Goal: Information Seeking & Learning: Learn about a topic

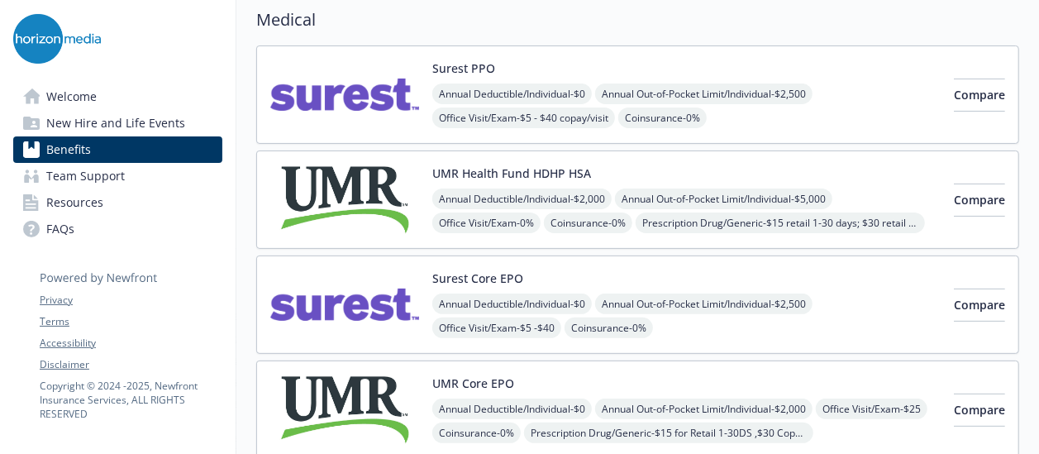
scroll to position [137, 0]
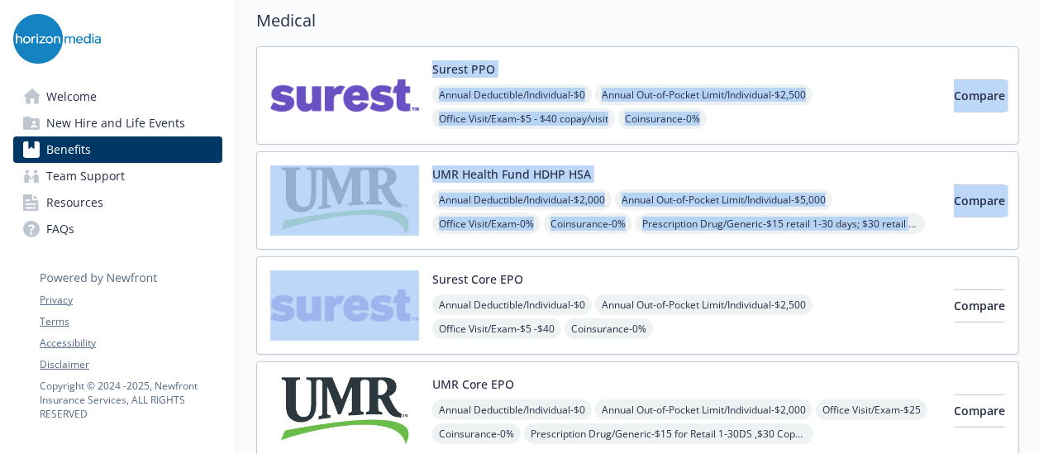
drag, startPoint x: 0, startPoint y: 0, endPoint x: 377, endPoint y: 115, distance: 393.9
click at [377, 115] on div "Surest PPO Annual Deductible/Individual - $0 Annual Out-of-Pocket Limit/Individ…" at bounding box center [637, 252] width 763 height 413
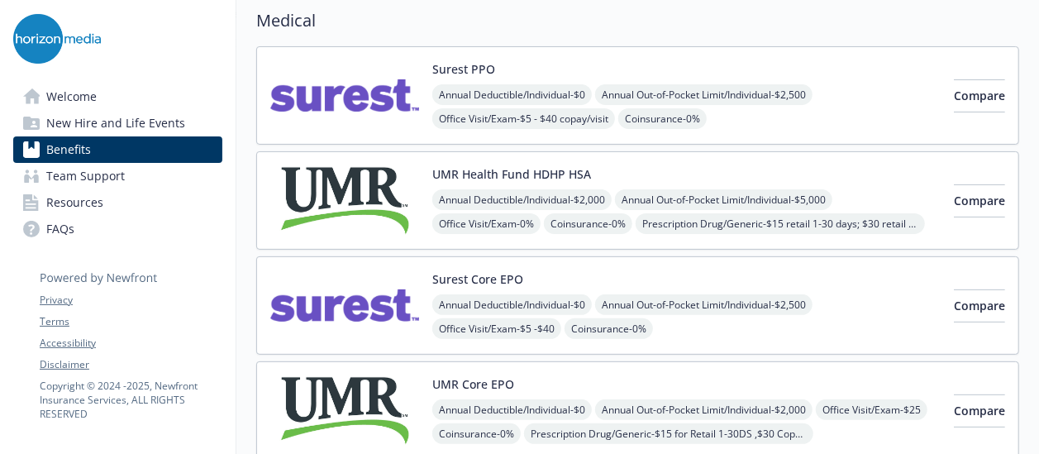
drag, startPoint x: 377, startPoint y: 115, endPoint x: 378, endPoint y: 142, distance: 27.3
click at [378, 142] on div "Surest PPO Annual Deductible/Individual - $0 Annual Out-of-Pocket Limit/Individ…" at bounding box center [637, 95] width 763 height 98
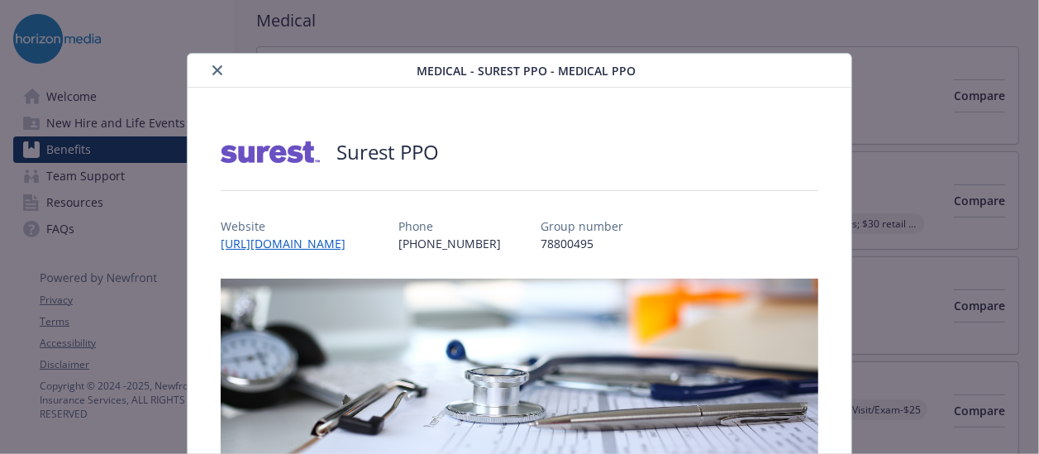
scroll to position [50, 0]
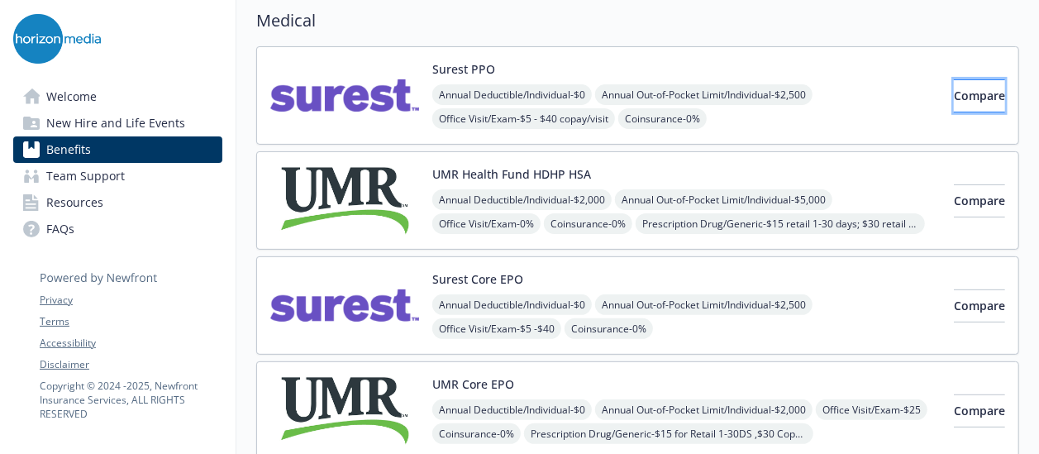
click at [953, 100] on span "Compare" at bounding box center [978, 96] width 51 height 16
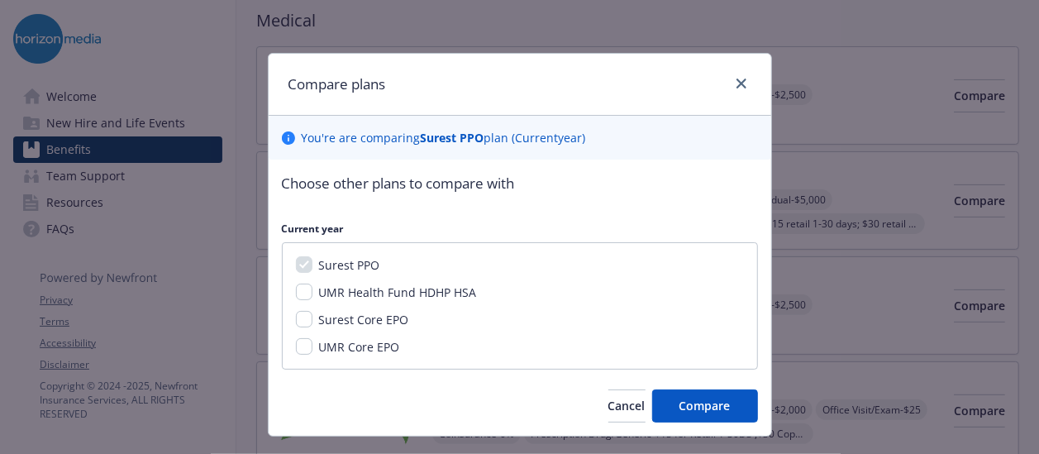
click at [344, 300] on div "Surest PPO UMR Health Fund HDHP HSA Surest Core EPO UMR Core EPO" at bounding box center [520, 305] width 476 height 127
click at [326, 315] on span "Surest Core EPO" at bounding box center [364, 319] width 90 height 16
click at [312, 315] on input "Surest Core EPO" at bounding box center [304, 319] width 17 height 17
checkbox input "true"
click at [296, 292] on input "UMR Health Fund HDHP HSA" at bounding box center [304, 291] width 17 height 17
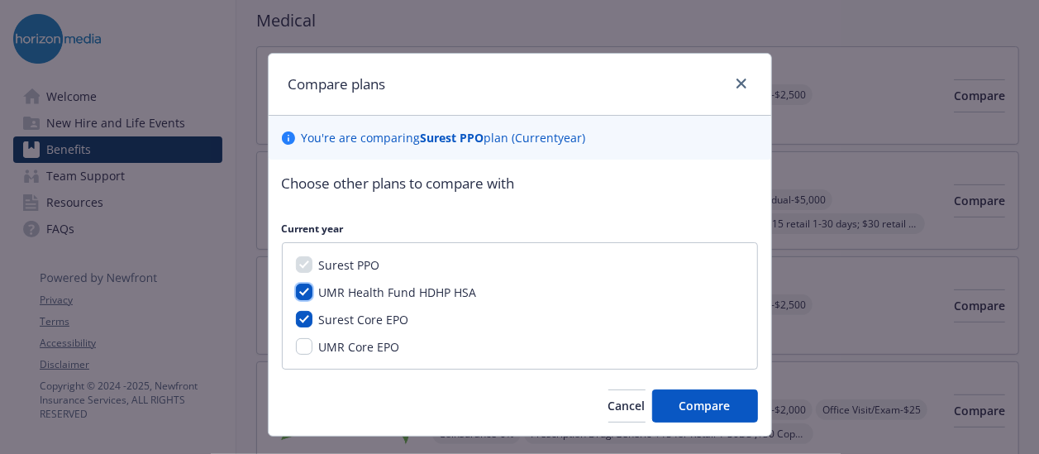
checkbox input "true"
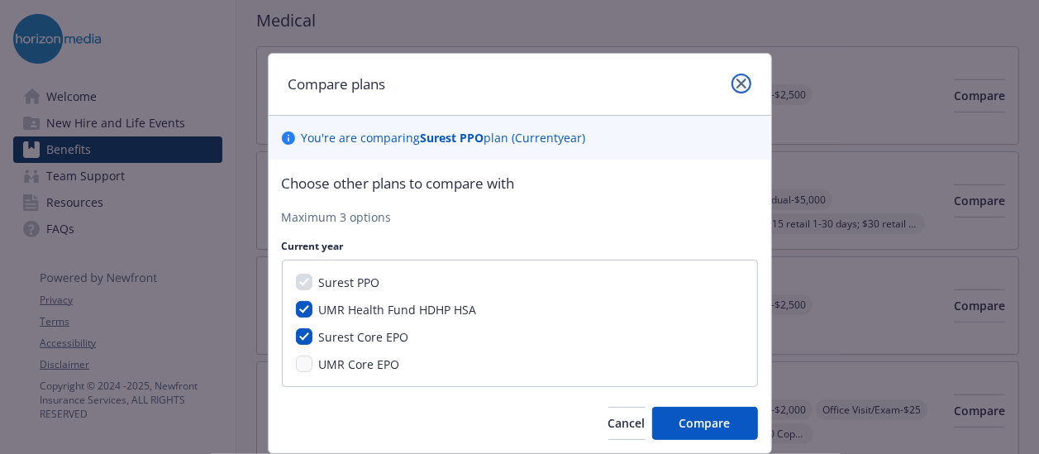
click at [731, 78] on link "close" at bounding box center [741, 84] width 20 height 20
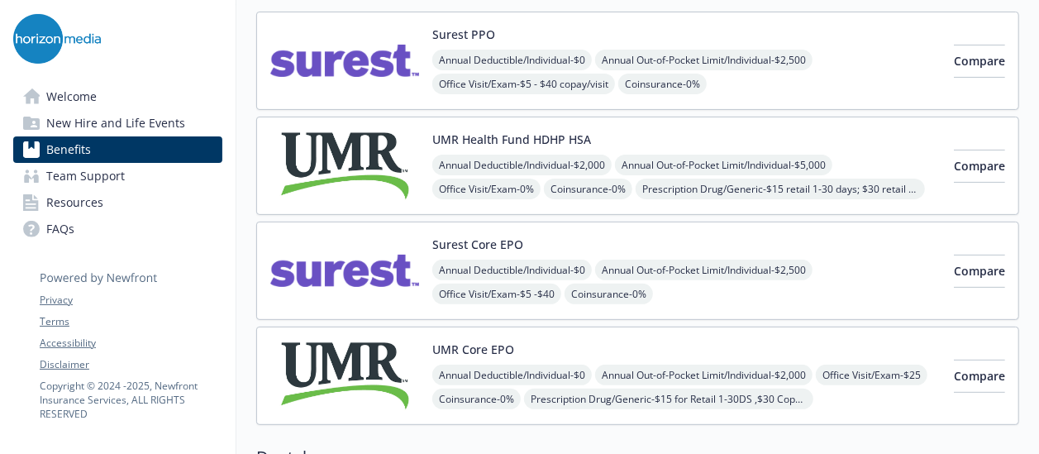
scroll to position [177, 0]
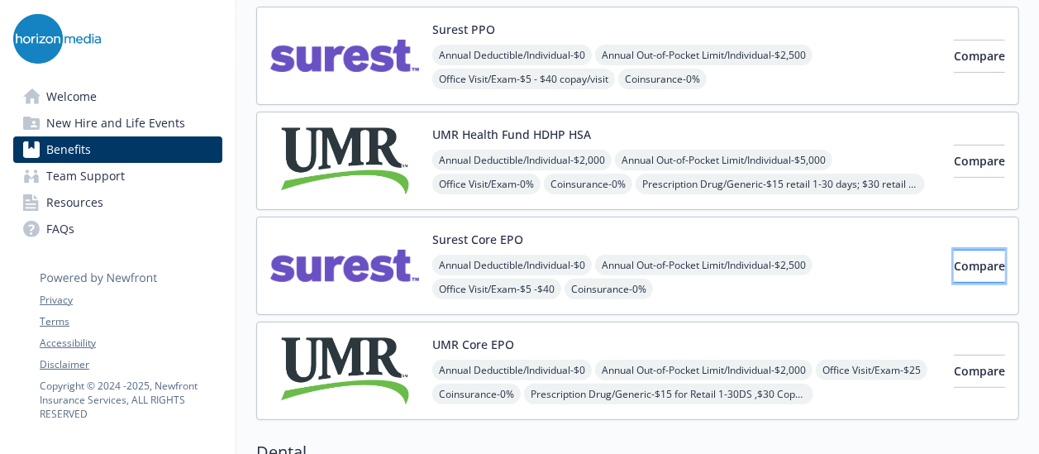
click at [953, 254] on button "Compare" at bounding box center [978, 266] width 51 height 33
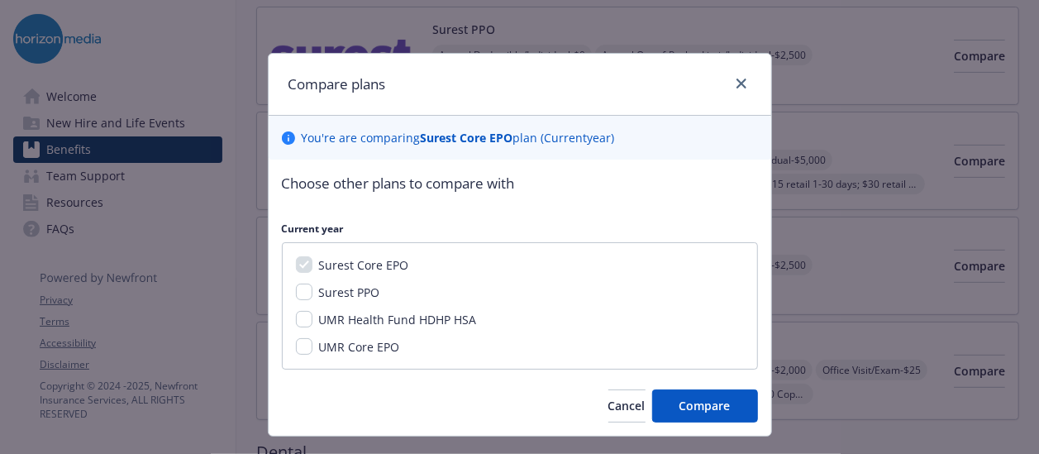
click at [421, 313] on span "UMR Health Fund HDHP HSA" at bounding box center [398, 319] width 158 height 16
click at [312, 313] on input "UMR Health Fund HDHP HSA" at bounding box center [304, 319] width 17 height 17
checkbox input "true"
click at [681, 398] on span "Compare" at bounding box center [704, 405] width 51 height 16
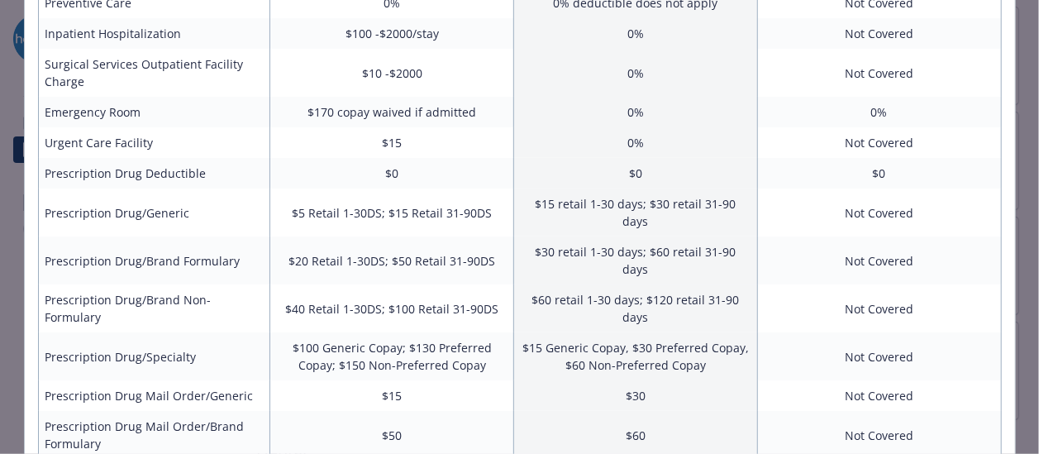
scroll to position [608, 0]
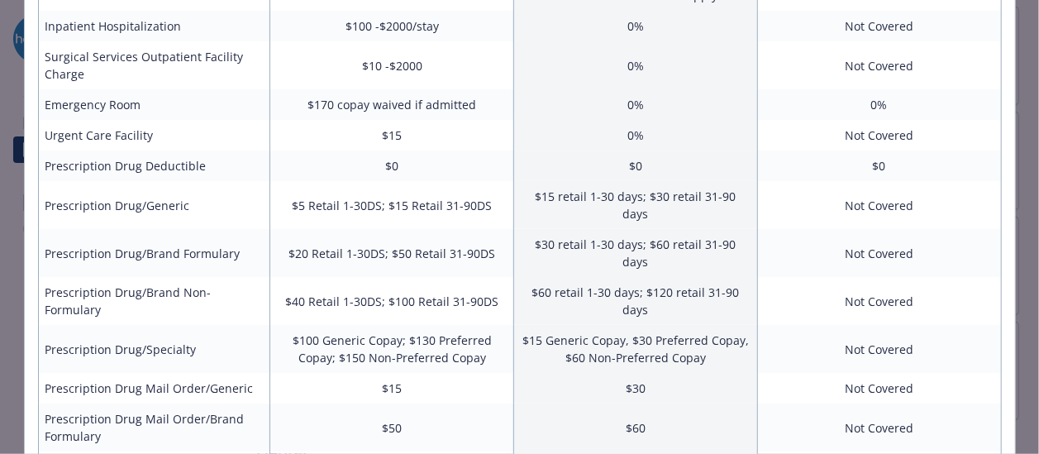
click at [420, 403] on td "$50" at bounding box center [392, 427] width 244 height 48
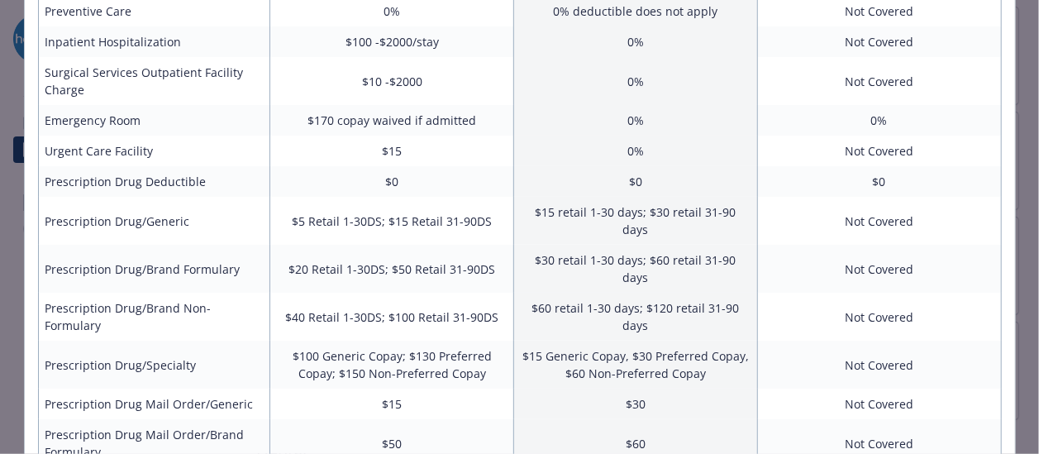
scroll to position [592, 0]
click at [409, 341] on td "$100 Generic Copay; $130 Preferred Copay; $150 Non-Preferred Copay" at bounding box center [392, 365] width 244 height 48
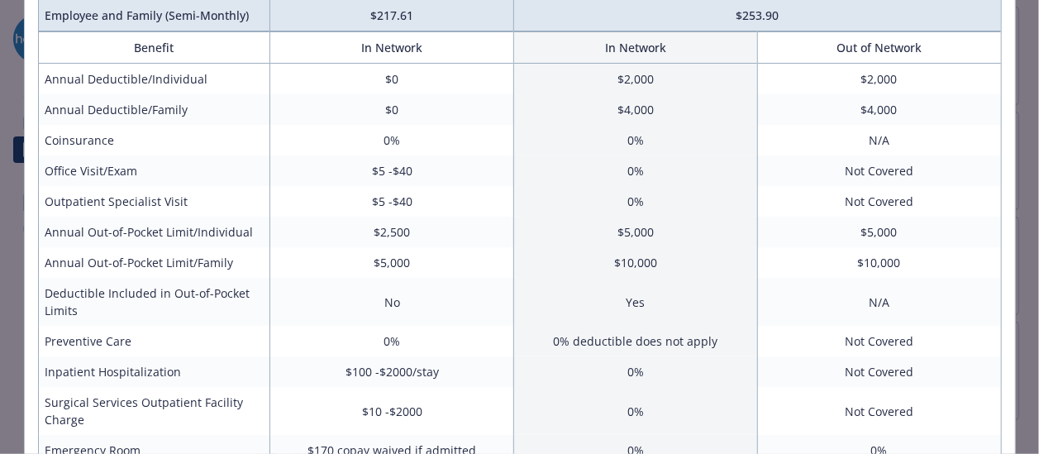
scroll to position [0, 0]
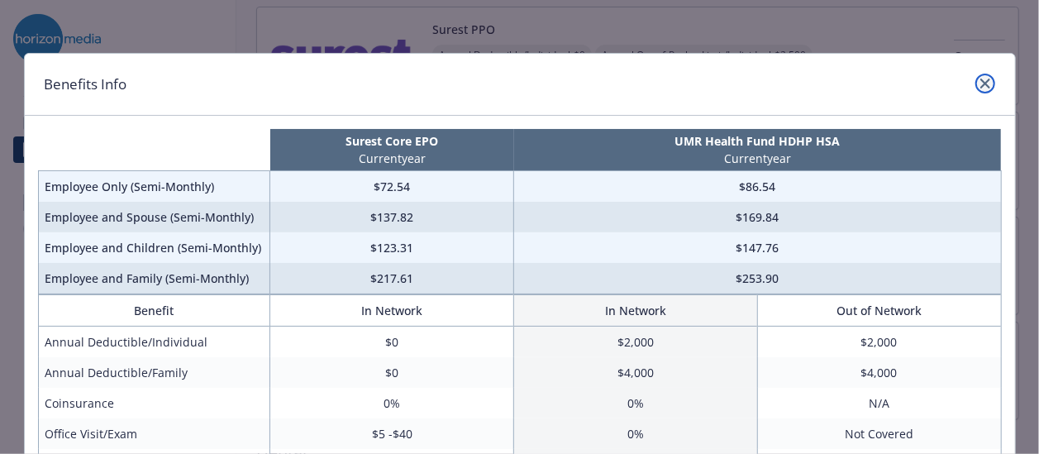
click at [980, 81] on icon "close" at bounding box center [985, 83] width 10 height 10
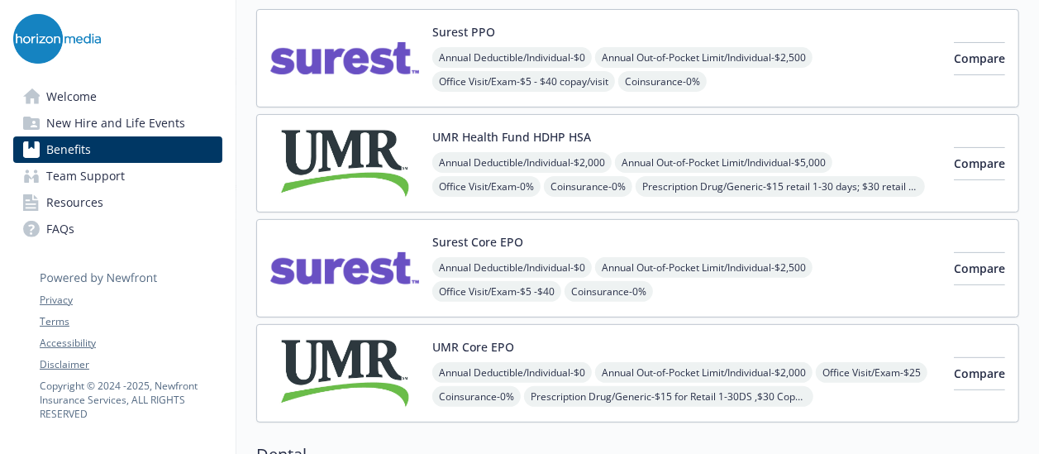
scroll to position [170, 0]
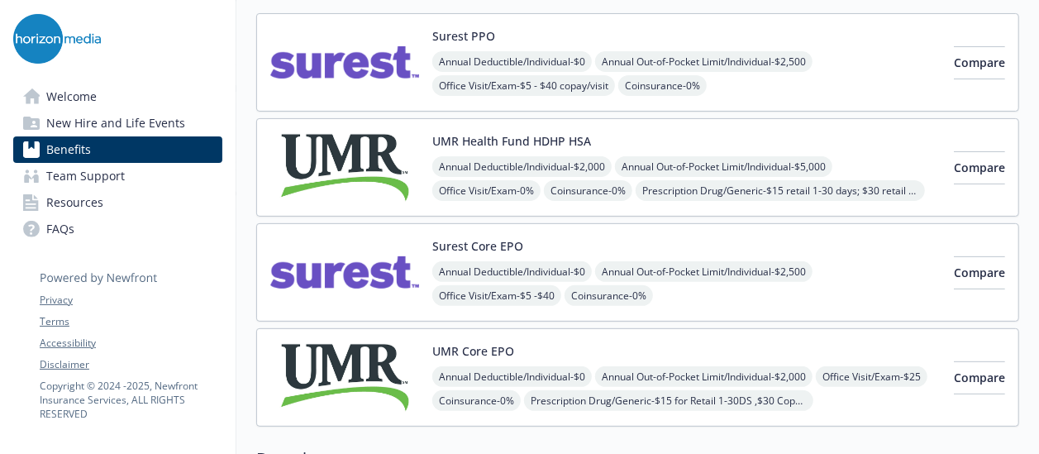
click at [375, 261] on img at bounding box center [344, 272] width 149 height 70
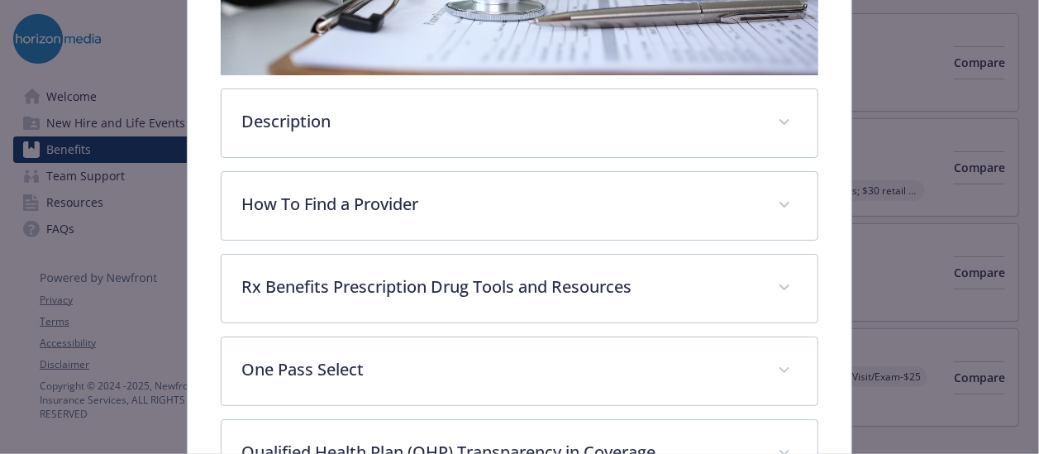
scroll to position [426, 0]
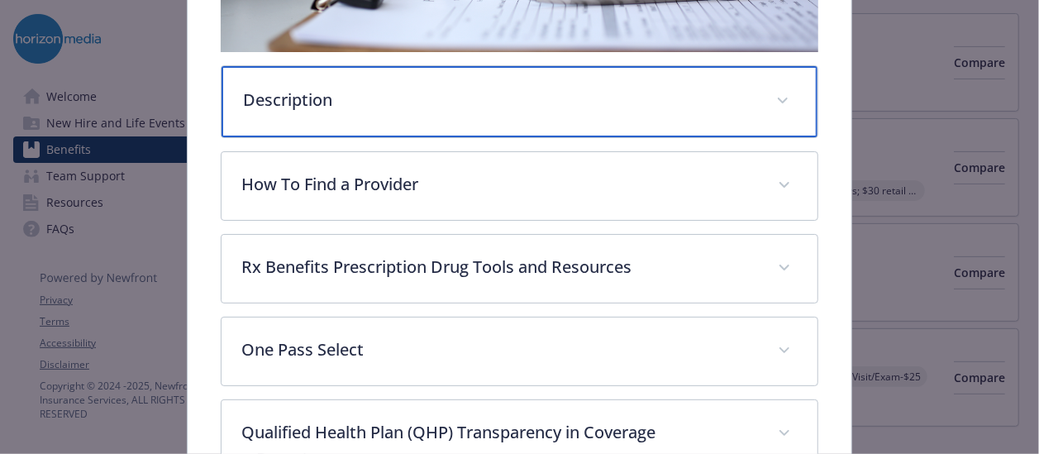
click at [396, 100] on p "Description" at bounding box center [499, 100] width 512 height 25
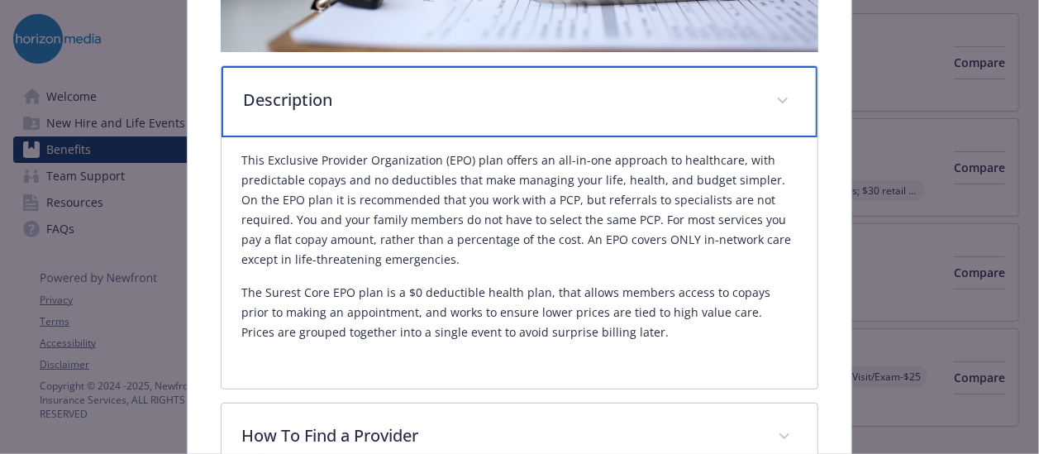
drag, startPoint x: 396, startPoint y: 100, endPoint x: 296, endPoint y: 93, distance: 100.3
click at [296, 93] on p "Description" at bounding box center [499, 100] width 512 height 25
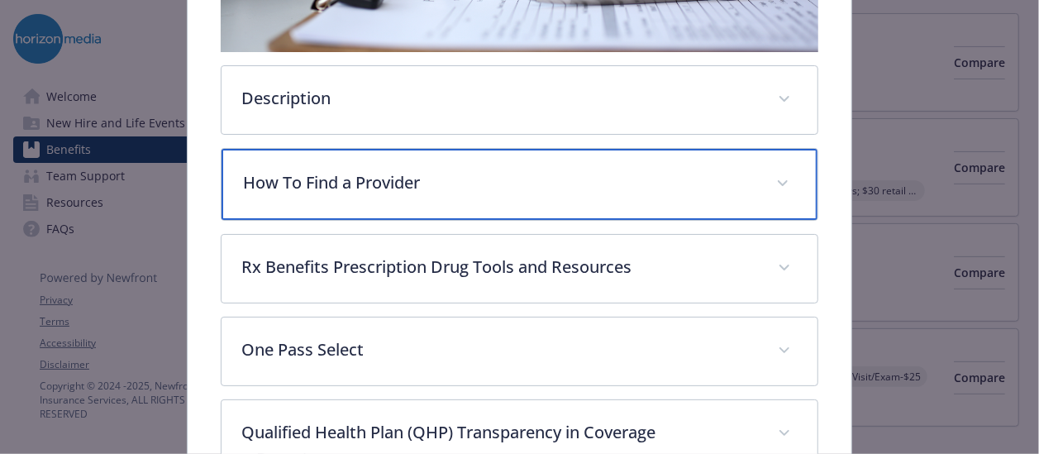
click at [342, 178] on p "How To Find a Provider" at bounding box center [499, 182] width 512 height 25
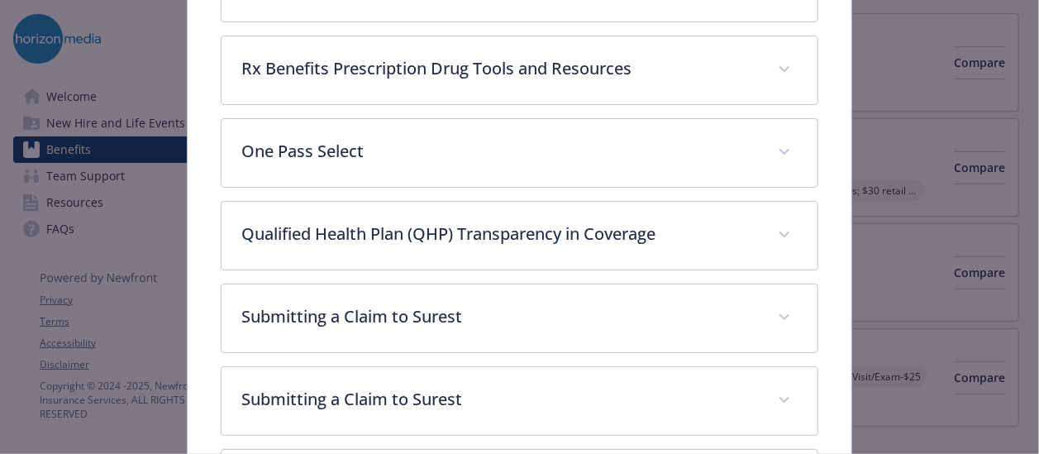
scroll to position [860, 0]
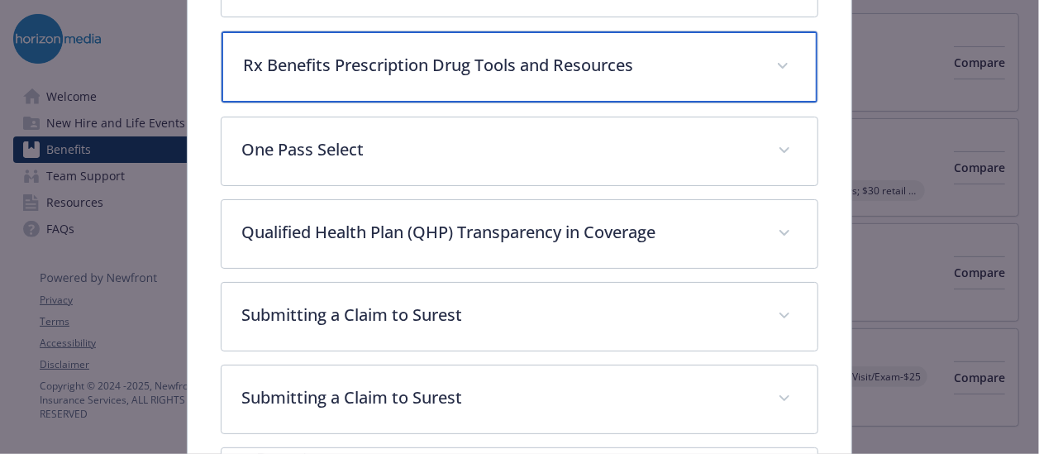
click at [467, 80] on div "Rx Benefits Prescription Drug Tools and Resources" at bounding box center [518, 66] width 595 height 71
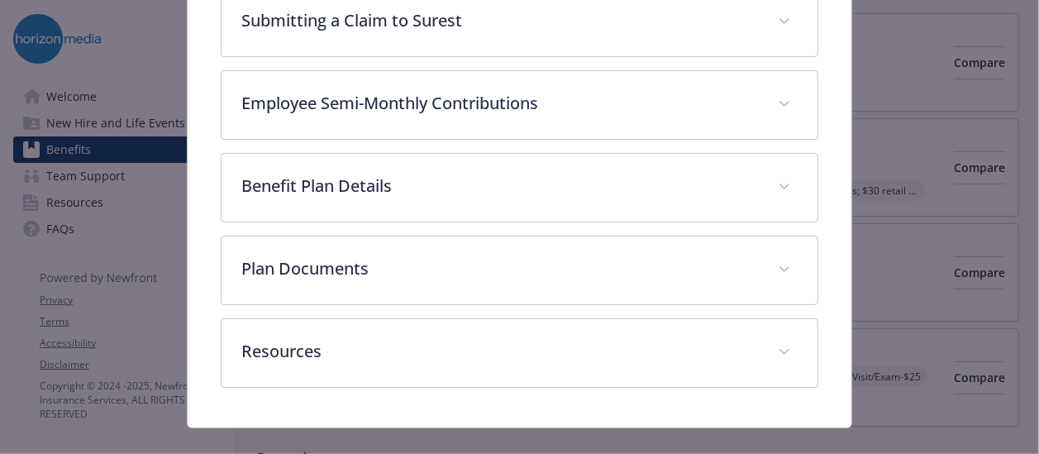
scroll to position [2917, 0]
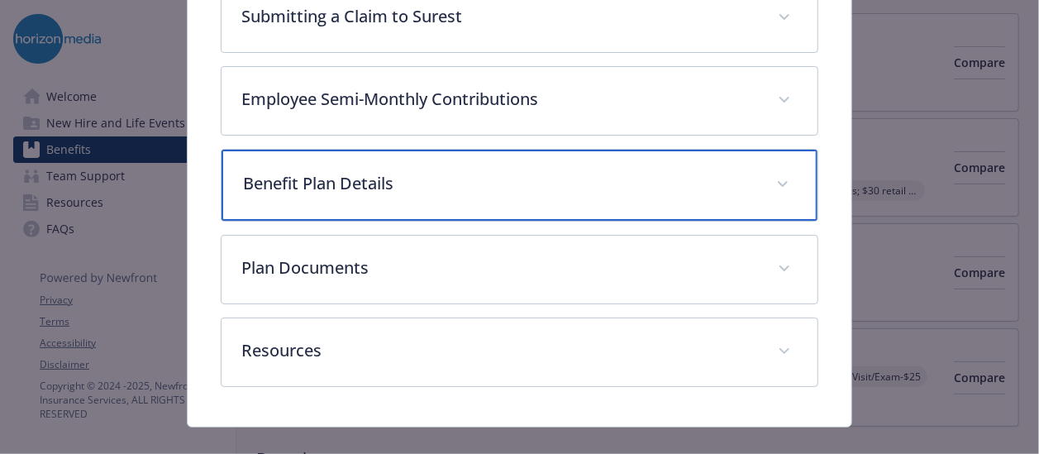
click at [436, 171] on p "Benefit Plan Details" at bounding box center [499, 183] width 512 height 25
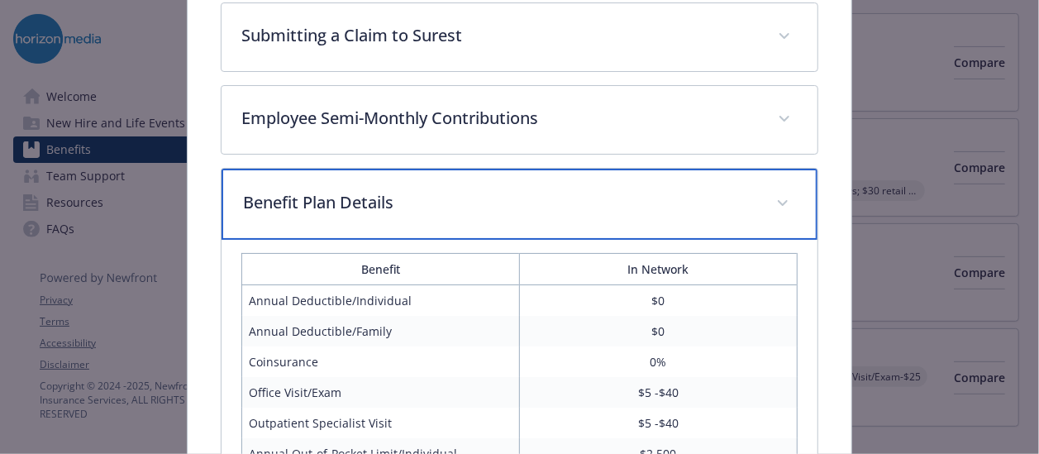
scroll to position [2879, 0]
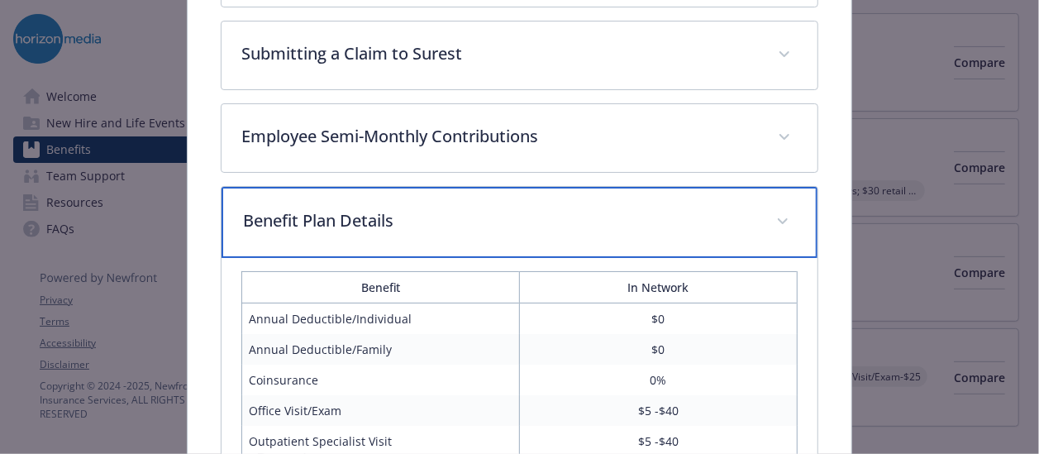
click at [416, 208] on p "Benefit Plan Details" at bounding box center [499, 220] width 512 height 25
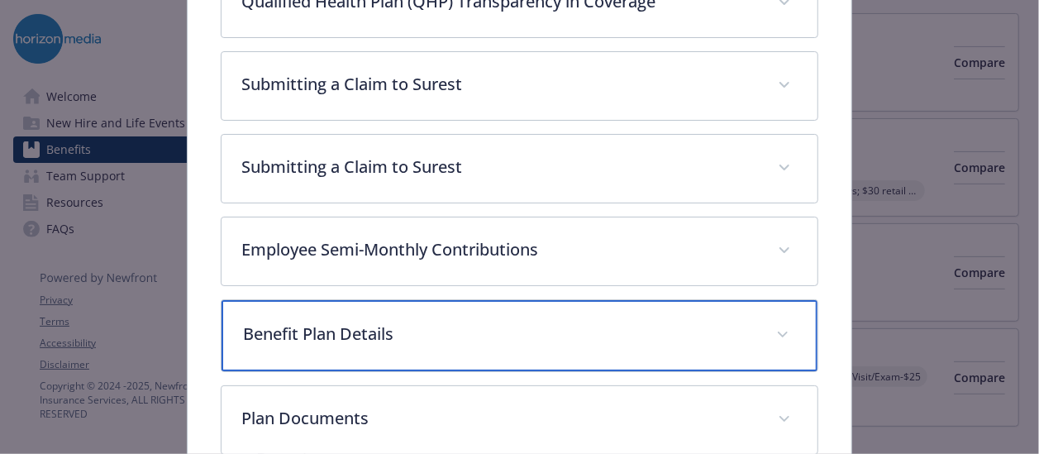
scroll to position [2765, 0]
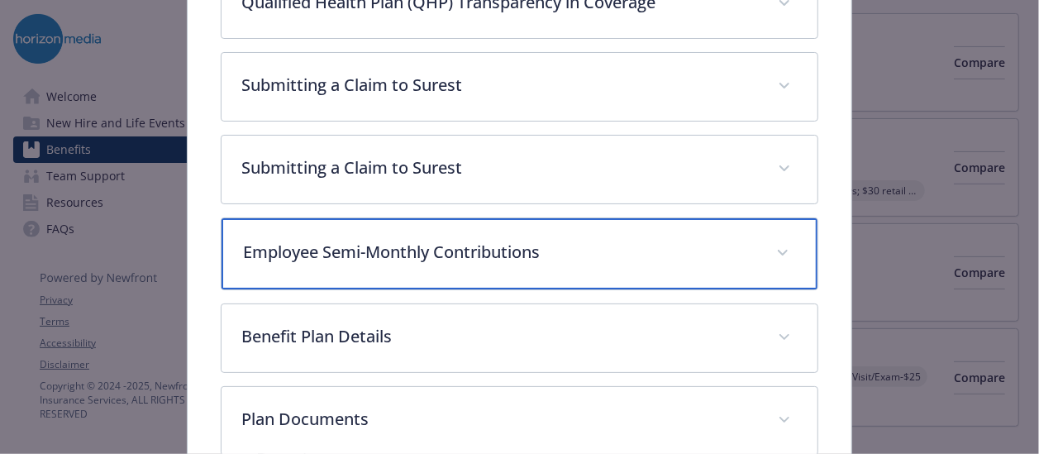
click at [426, 247] on p "Employee Semi-Monthly Contributions" at bounding box center [499, 252] width 512 height 25
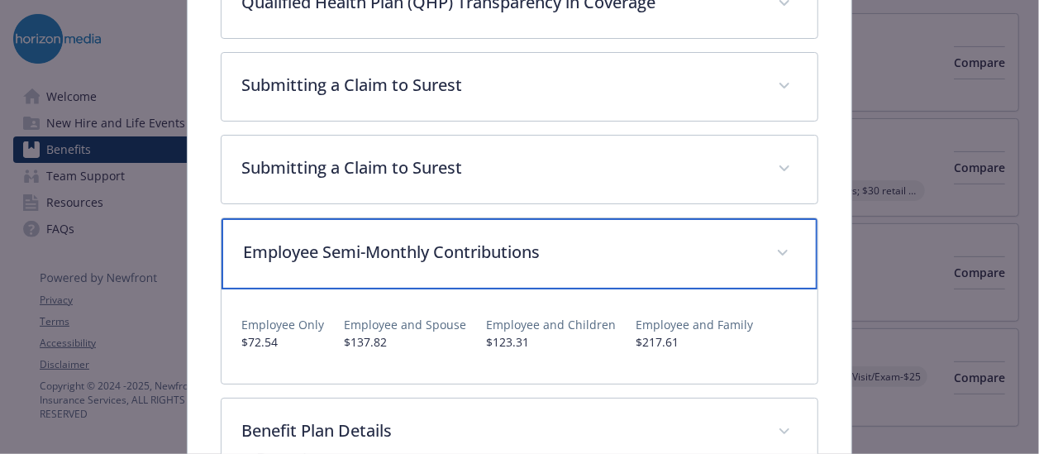
click at [459, 240] on p "Employee Semi-Monthly Contributions" at bounding box center [499, 252] width 512 height 25
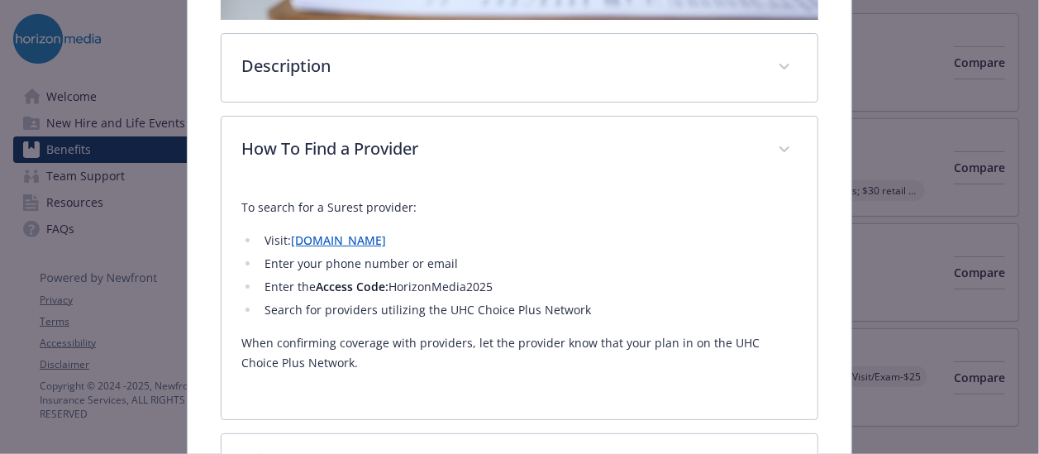
scroll to position [460, 0]
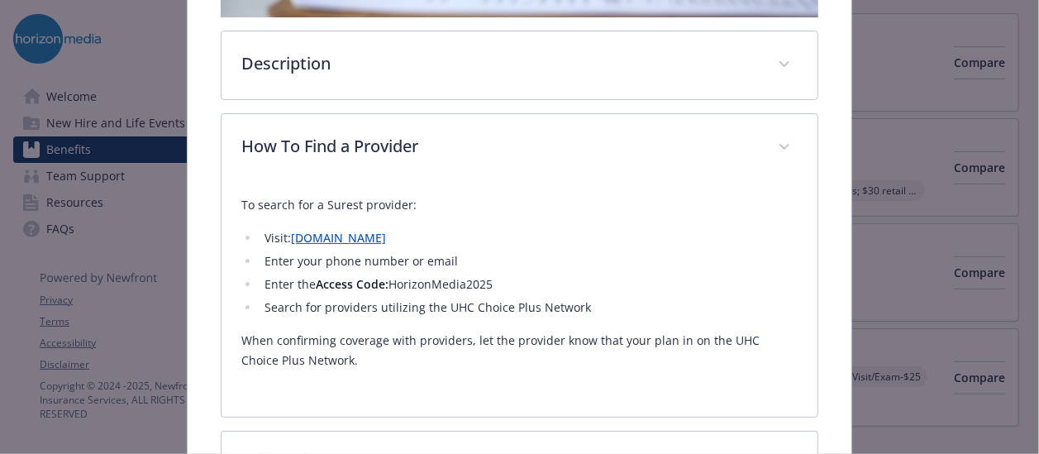
click at [341, 230] on link "[DOMAIN_NAME]" at bounding box center [338, 238] width 95 height 16
